Goal: Task Accomplishment & Management: Manage account settings

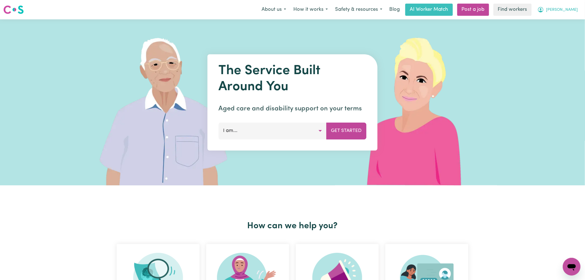
click at [571, 10] on button "[PERSON_NAME]" at bounding box center [558, 10] width 48 height 12
click at [564, 30] on link "Logout" at bounding box center [560, 32] width 44 height 11
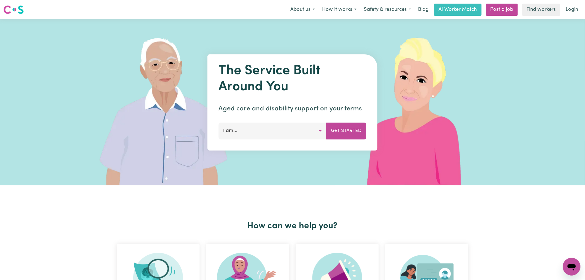
click at [571, 16] on div "Menu About us How it works Safety & resources Blog AI Worker Match Post a job F…" at bounding box center [292, 9] width 585 height 13
click at [571, 10] on link "Login" at bounding box center [572, 10] width 19 height 12
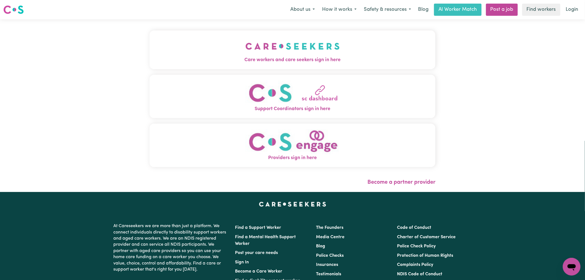
click at [302, 41] on button "Care workers and care seekers sign in here" at bounding box center [293, 49] width 286 height 39
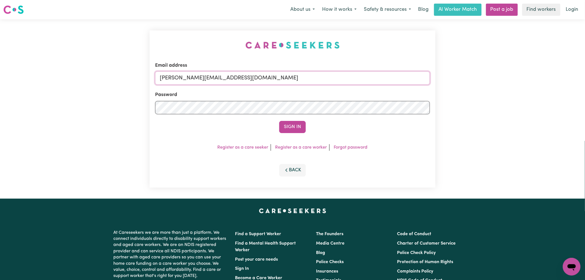
drag, startPoint x: 255, startPoint y: 79, endPoint x: 259, endPoint y: 82, distance: 5.3
click at [255, 79] on input "[PERSON_NAME][EMAIL_ADDRESS][DOMAIN_NAME]" at bounding box center [292, 77] width 275 height 13
drag, startPoint x: 232, startPoint y: 79, endPoint x: 187, endPoint y: 78, distance: 44.6
click at [187, 78] on input "[EMAIL_ADDRESS][DOMAIN_NAME]" at bounding box center [292, 77] width 275 height 13
type input "[EMAIL_ADDRESS][DOMAIN_NAME]"
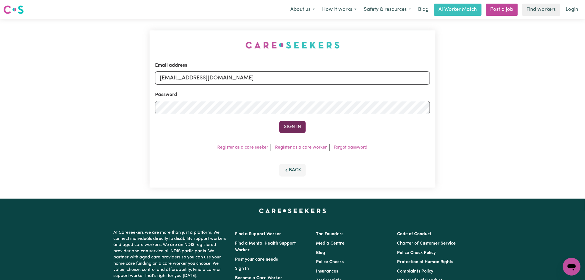
click at [291, 128] on button "Sign In" at bounding box center [292, 127] width 27 height 12
